Goal: Task Accomplishment & Management: Manage account settings

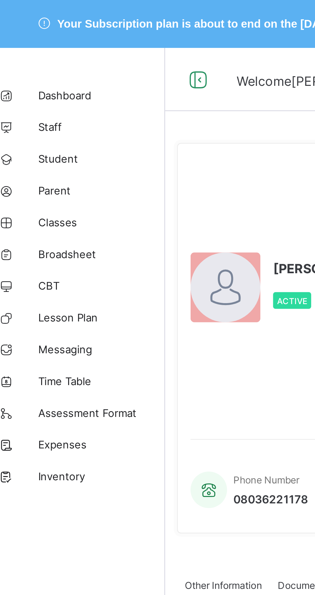
click at [36, 90] on span "Classes" at bounding box center [51, 89] width 51 height 5
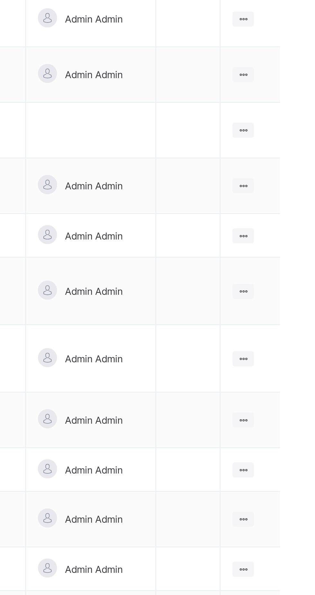
click at [288, 211] on icon at bounding box center [288, 213] width 5 height 5
click at [0, 0] on div "View Class" at bounding box center [0, 0] width 0 height 0
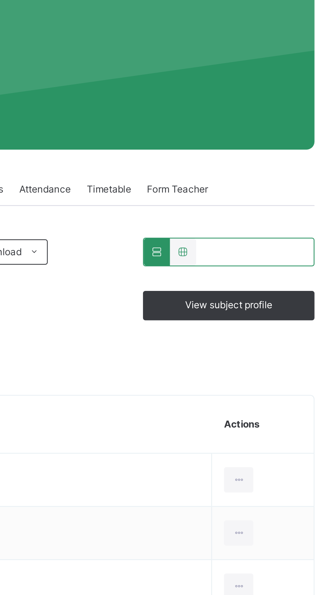
click at [251, 163] on span "Form Teacher" at bounding box center [247, 165] width 25 height 6
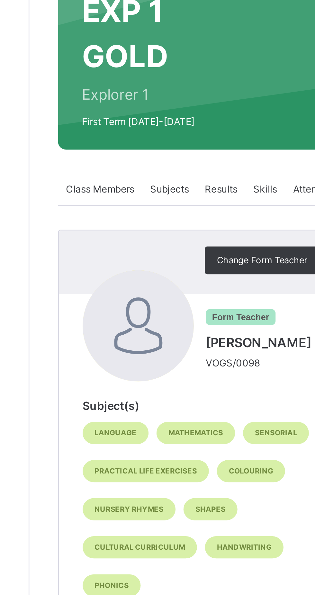
click at [153, 192] on span "Change Form Teacher" at bounding box center [171, 193] width 37 height 5
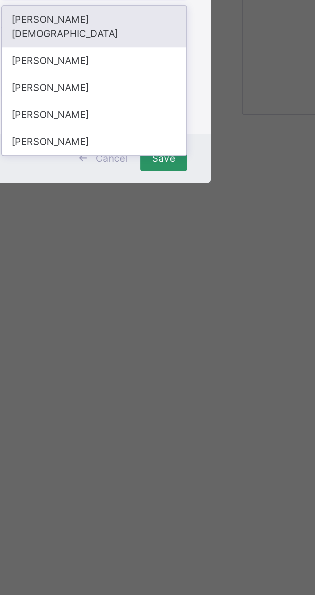
click at [176, 350] on div "[PERSON_NAME]" at bounding box center [157, 344] width 75 height 11
type input "****"
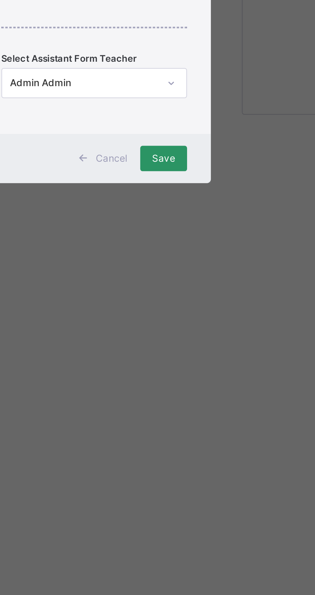
click at [190, 354] on span "Save" at bounding box center [185, 351] width 9 height 6
click at [195, 356] on div "Save" at bounding box center [185, 351] width 19 height 10
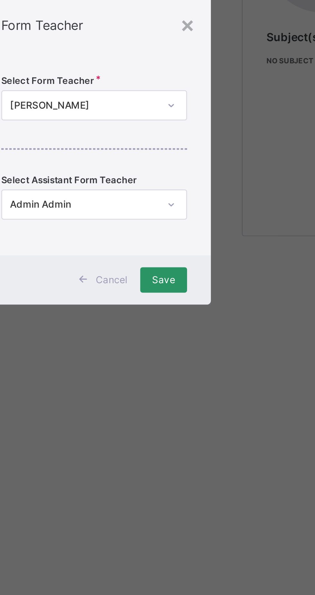
click at [190, 354] on span "Save" at bounding box center [185, 351] width 9 height 6
click at [195, 356] on div "Save" at bounding box center [185, 351] width 19 height 10
click at [190, 354] on span "Save" at bounding box center [185, 351] width 9 height 6
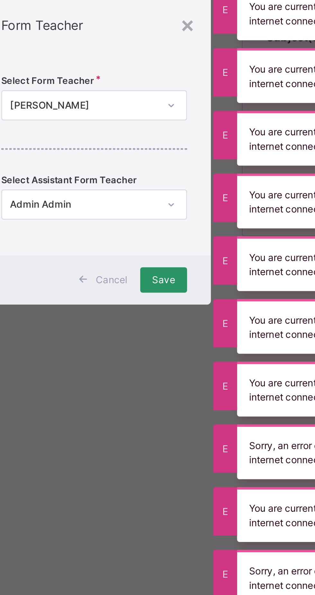
click at [190, 354] on span "Save" at bounding box center [185, 351] width 9 height 6
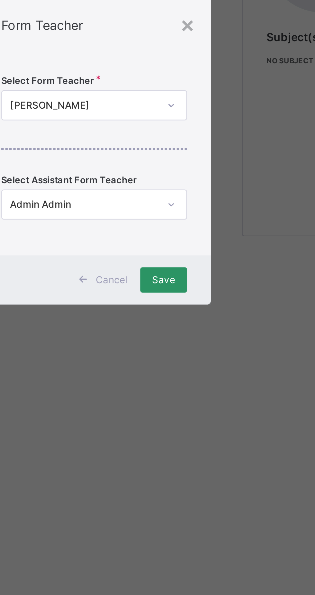
click at [190, 354] on span "Save" at bounding box center [185, 351] width 9 height 6
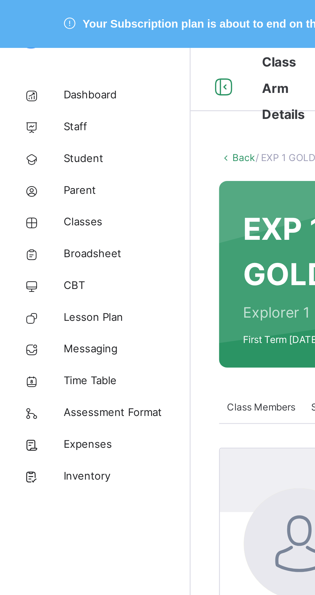
click at [33, 91] on span "Classes" at bounding box center [51, 90] width 51 height 6
